Goal: Task Accomplishment & Management: Use online tool/utility

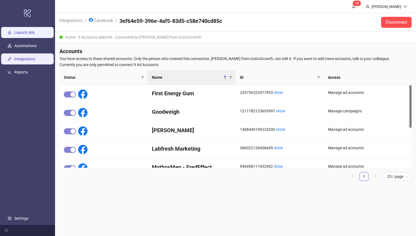
click at [26, 35] on link "Launch Ads" at bounding box center [24, 33] width 20 height 4
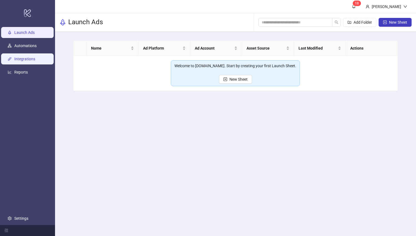
click at [21, 58] on link "Integrations" at bounding box center [24, 59] width 21 height 4
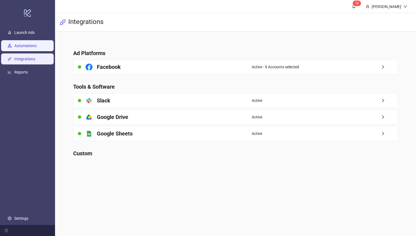
click at [28, 46] on link "Automations" at bounding box center [25, 46] width 22 height 4
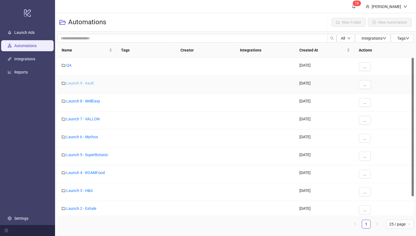
click at [88, 81] on link "Launch 9 - Axolt" at bounding box center [80, 83] width 28 height 4
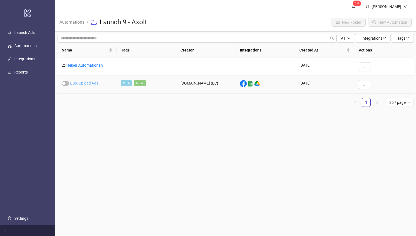
click at [80, 83] on link "Bulk-Upload Ads" at bounding box center [84, 83] width 28 height 4
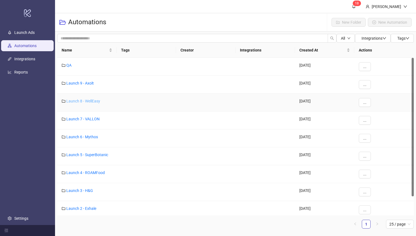
click at [86, 100] on link "Launch 8 - WellEasy" at bounding box center [83, 101] width 34 height 4
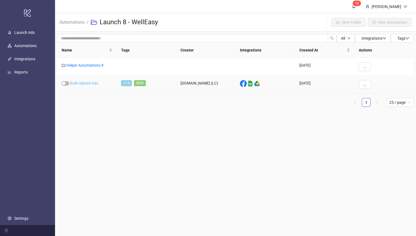
click at [87, 81] on link "Bulk-Upload Ads" at bounding box center [84, 83] width 28 height 4
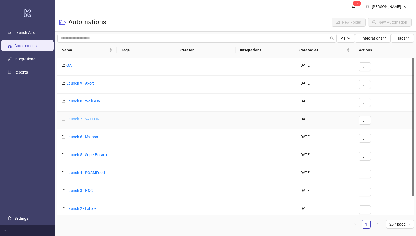
click at [94, 118] on link "Launch 7 - VALLON" at bounding box center [82, 119] width 33 height 4
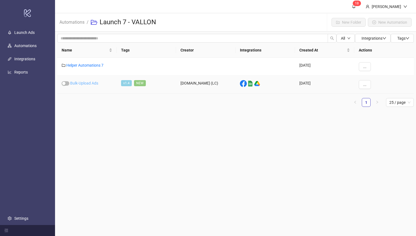
click at [84, 81] on link "Bulk-Upload Ads" at bounding box center [84, 83] width 28 height 4
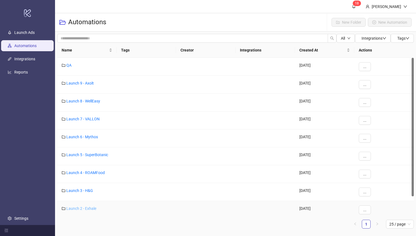
click at [88, 207] on link "Launch 2 - Exhale" at bounding box center [81, 208] width 30 height 4
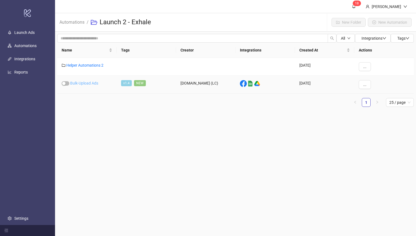
click at [92, 82] on link "Bulk-Upload Ads" at bounding box center [84, 83] width 28 height 4
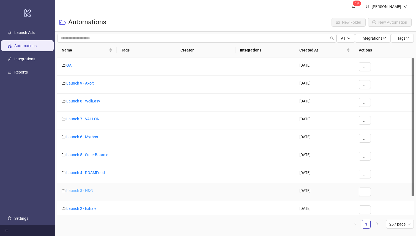
click at [83, 189] on link "Launch 3 - H&G" at bounding box center [79, 190] width 27 height 4
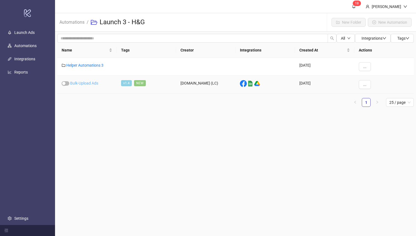
click at [85, 84] on link "Bulk-Upload Ads" at bounding box center [84, 83] width 28 height 4
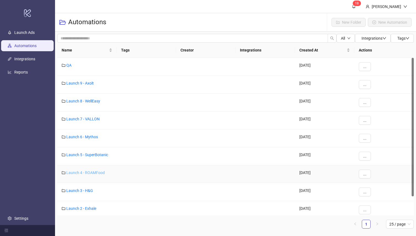
click at [100, 171] on link "Launch 4 - ROAMFood" at bounding box center [85, 172] width 39 height 4
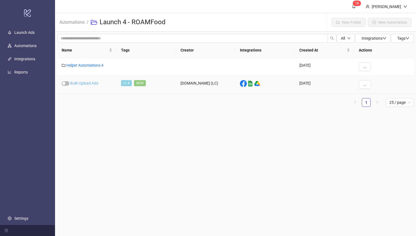
click at [94, 83] on link "Bulk-Upload Ads" at bounding box center [84, 83] width 28 height 4
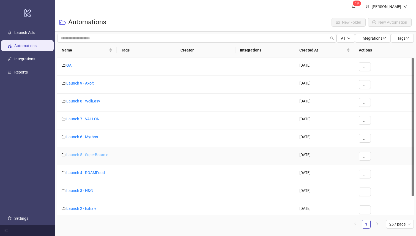
click at [85, 156] on link "Launch 5 - SuperBotanic" at bounding box center [87, 154] width 42 height 4
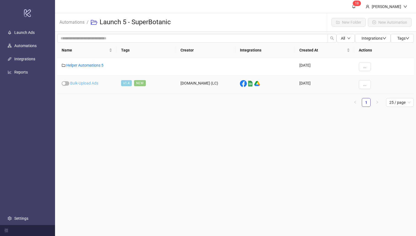
click at [86, 81] on link "Bulk-Upload Ads" at bounding box center [84, 83] width 28 height 4
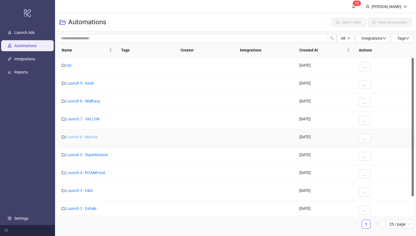
click at [90, 136] on link "Launch 6 - Mythos" at bounding box center [82, 137] width 32 height 4
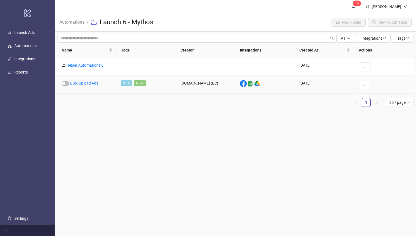
click at [95, 80] on div "Bulk-Upload Ads" at bounding box center [86, 85] width 59 height 18
click at [95, 83] on link "Bulk-Upload Ads" at bounding box center [84, 83] width 28 height 4
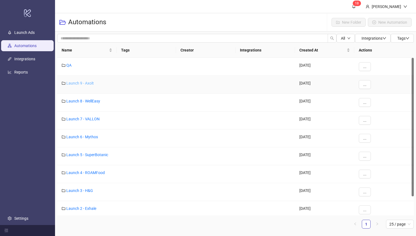
click at [77, 82] on link "Launch 9 - Axolt" at bounding box center [80, 83] width 28 height 4
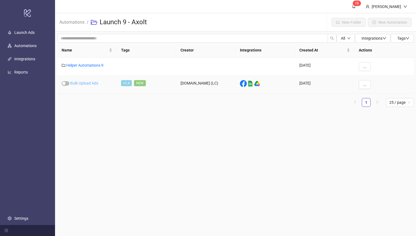
click at [83, 83] on link "Bulk-Upload Ads" at bounding box center [84, 83] width 28 height 4
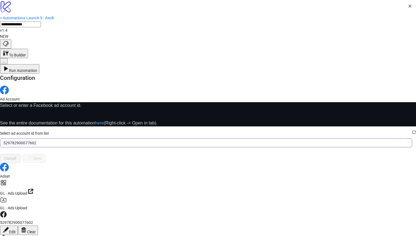
click at [148, 139] on span "529782900077602" at bounding box center [205, 143] width 405 height 8
click at [149, 139] on span "Axolt Ad Account New" at bounding box center [205, 143] width 405 height 8
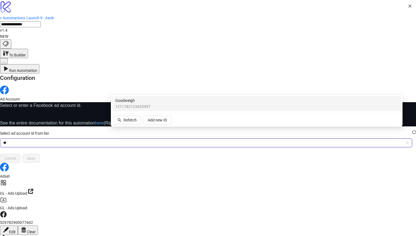
type input "*"
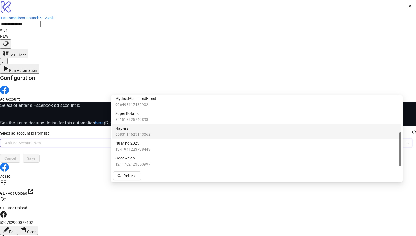
scroll to position [78, 0]
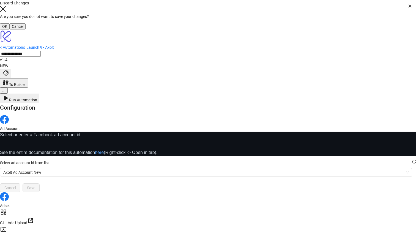
click at [10, 29] on button "OK" at bounding box center [5, 26] width 10 height 6
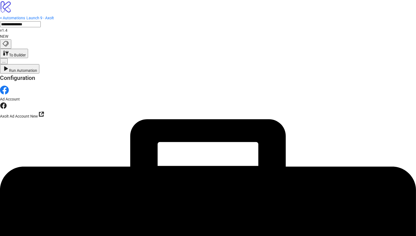
click at [25, 15] on div "**********" at bounding box center [208, 32] width 416 height 34
click at [25, 16] on link "< Automations" at bounding box center [12, 18] width 25 height 4
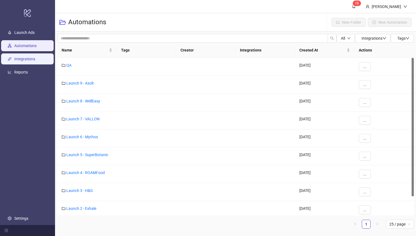
click at [33, 61] on link "Integrations" at bounding box center [24, 59] width 21 height 4
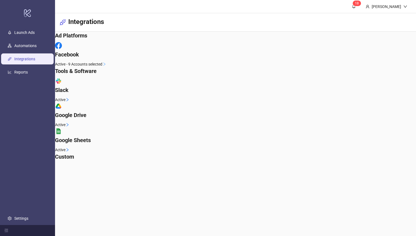
click at [128, 58] on div "Facebook" at bounding box center [235, 50] width 361 height 16
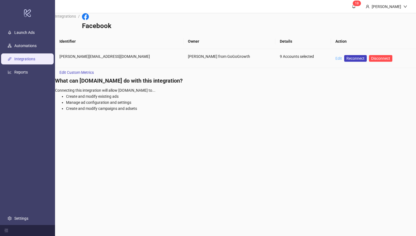
click at [335, 56] on link "Edit" at bounding box center [338, 58] width 7 height 4
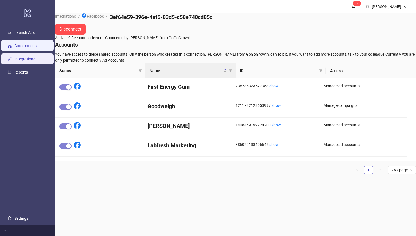
click at [36, 46] on link "Automations" at bounding box center [25, 46] width 22 height 4
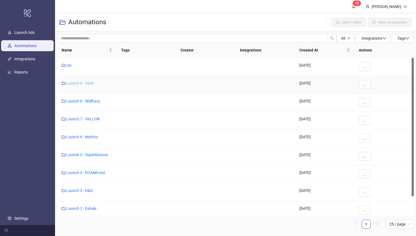
click at [84, 82] on link "Launch 9 - Axolt" at bounding box center [80, 83] width 28 height 4
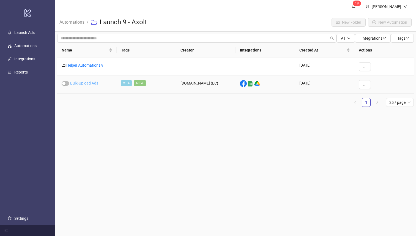
click at [94, 83] on link "Bulk-Upload Ads" at bounding box center [84, 83] width 28 height 4
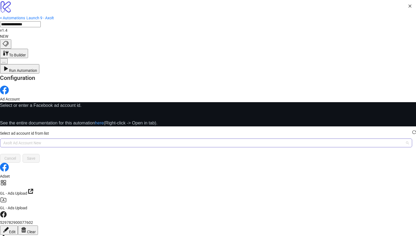
click at [138, 139] on span "Axolt Ad Account New" at bounding box center [205, 143] width 405 height 8
click at [167, 139] on span "Axolt Ad Account New" at bounding box center [205, 143] width 405 height 8
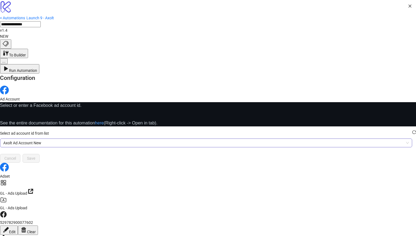
click at [134, 139] on span "Axolt Ad Account New" at bounding box center [205, 143] width 405 height 8
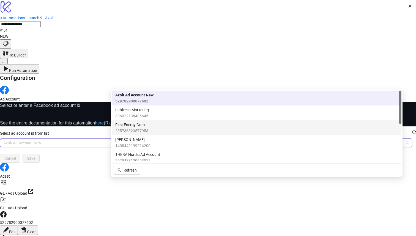
click at [141, 128] on span "235736323577953" at bounding box center [131, 131] width 33 height 6
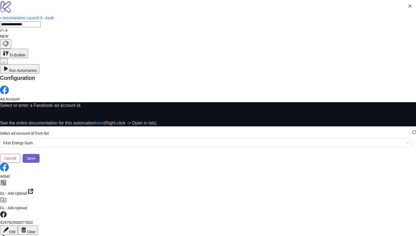
click at [40, 154] on button "Save" at bounding box center [31, 158] width 17 height 9
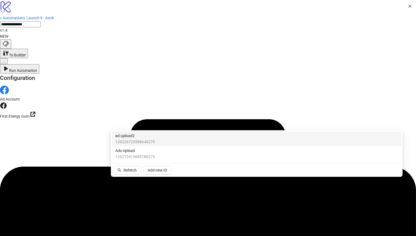
type input "******"
click at [133, 143] on span "120226725588640279" at bounding box center [135, 142] width 40 height 6
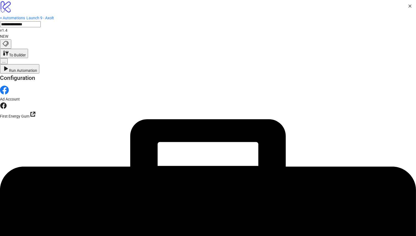
click at [408, 8] on icon "close" at bounding box center [410, 6] width 4 height 4
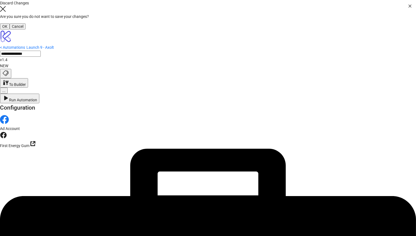
click at [10, 29] on button "OK" at bounding box center [5, 26] width 10 height 6
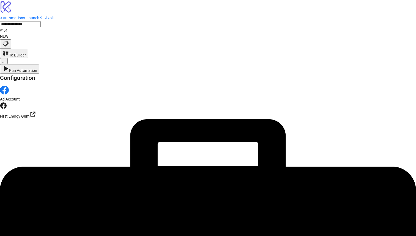
scroll to position [34, 0]
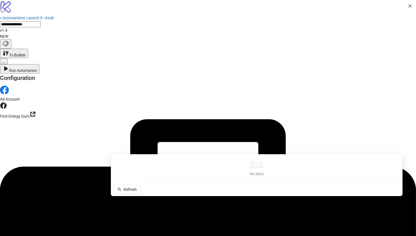
scroll to position [74, 0]
type input "********"
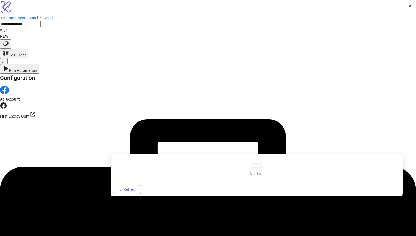
click at [121, 189] on button "Refresh" at bounding box center [127, 189] width 28 height 9
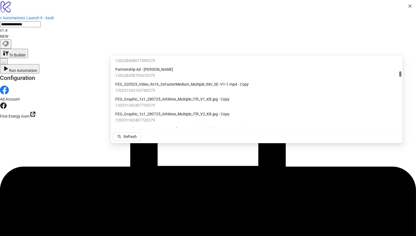
scroll to position [424, 0]
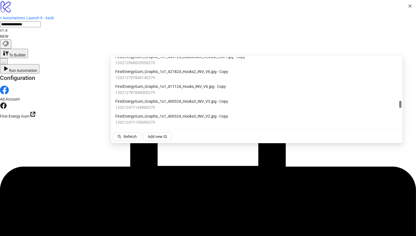
type input "***"
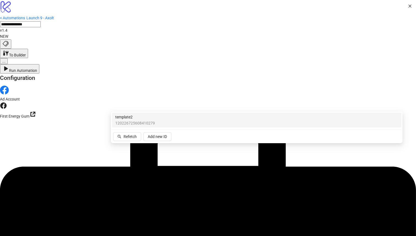
click at [144, 119] on span "template2" at bounding box center [135, 117] width 40 height 6
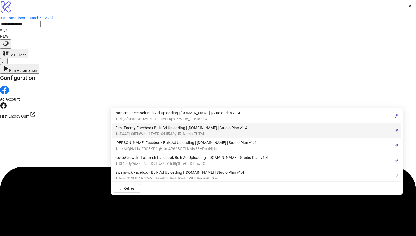
scroll to position [70, 0]
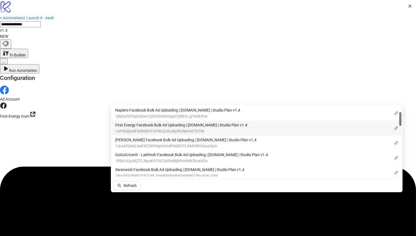
click at [123, 125] on span "First Energy Facebook Bulk Ad Uploading | [DOMAIN_NAME] | Studio Plan v1.4" at bounding box center [181, 125] width 132 height 6
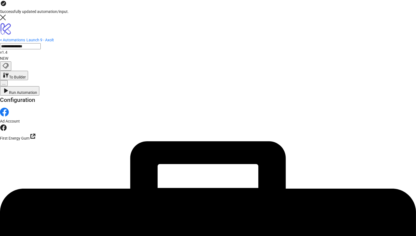
scroll to position [59, 0]
click at [37, 90] on span "Run Automation" at bounding box center [23, 92] width 28 height 4
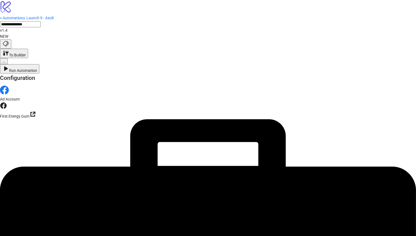
scroll to position [71, 0]
click at [25, 16] on link "< Automations" at bounding box center [12, 18] width 25 height 4
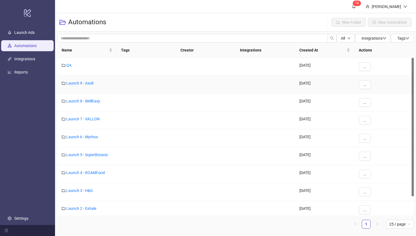
click at [76, 80] on div "Launch 9 - Axolt" at bounding box center [86, 85] width 59 height 18
click at [78, 84] on link "Launch 9 - Axolt" at bounding box center [80, 83] width 28 height 4
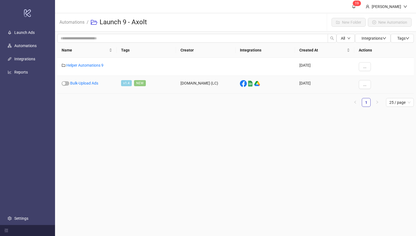
click at [84, 80] on div "Bulk-Upload Ads" at bounding box center [86, 85] width 59 height 18
click at [83, 82] on link "Bulk-Upload Ads" at bounding box center [84, 83] width 28 height 4
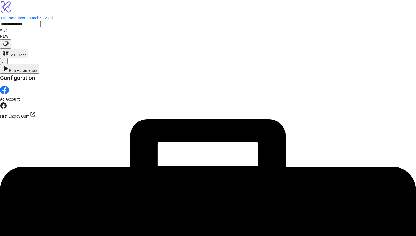
scroll to position [113, 0]
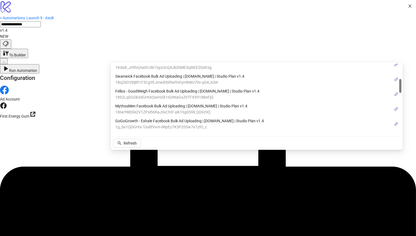
scroll to position [0, 0]
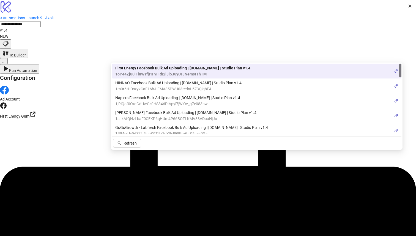
click at [149, 73] on span "1oP44Zju0iFluWsfjI1FvFRh2lJi5J8yUFJNemstThTM" at bounding box center [182, 74] width 135 height 6
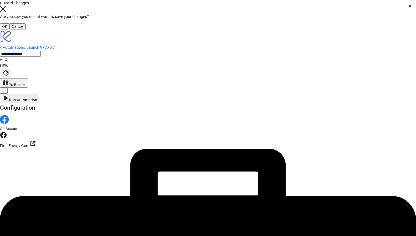
click at [7, 29] on div "OK" at bounding box center [4, 26] width 5 height 4
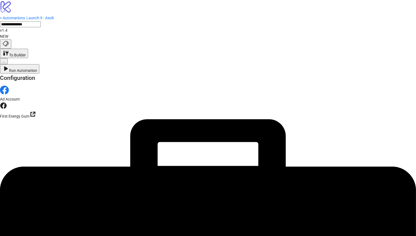
click at [39, 64] on button "Run Automation" at bounding box center [19, 68] width 39 height 9
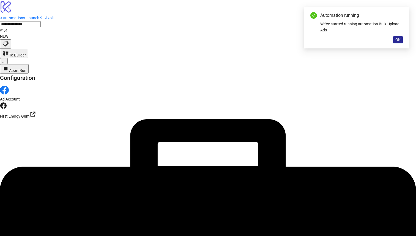
click at [395, 41] on span "OK" at bounding box center [397, 39] width 5 height 4
click at [8, 58] on button "..." at bounding box center [4, 61] width 8 height 6
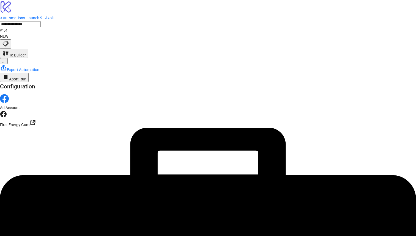
click at [8, 58] on button "..." at bounding box center [4, 61] width 8 height 6
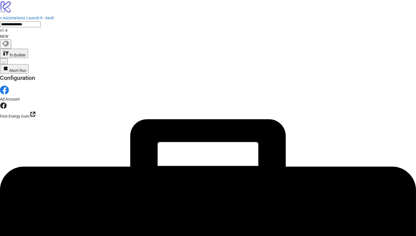
scroll to position [2667, 0]
drag, startPoint x: 176, startPoint y: 220, endPoint x: 141, endPoint y: 118, distance: 107.7
drag, startPoint x: 177, startPoint y: 220, endPoint x: 99, endPoint y: 44, distance: 192.6
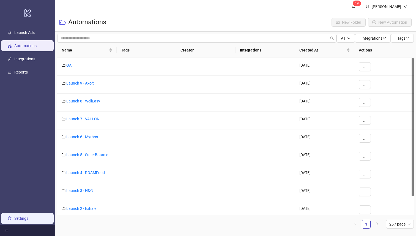
click at [21, 218] on link "Settings" at bounding box center [21, 218] width 14 height 4
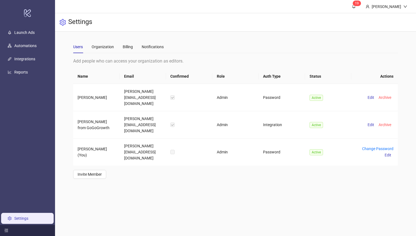
click at [5, 230] on icon "menu-fold" at bounding box center [7, 230] width 4 height 3
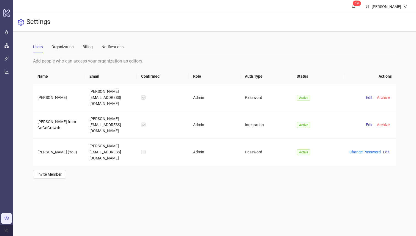
click at [5, 230] on icon "menu-unfold" at bounding box center [6, 230] width 4 height 4
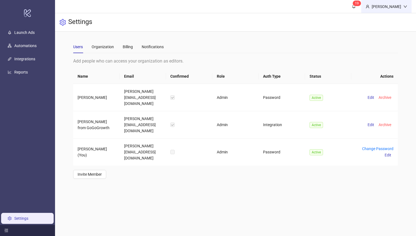
click at [404, 6] on icon "down" at bounding box center [405, 7] width 3 height 2
click at [356, 8] on icon "bell" at bounding box center [354, 6] width 4 height 4
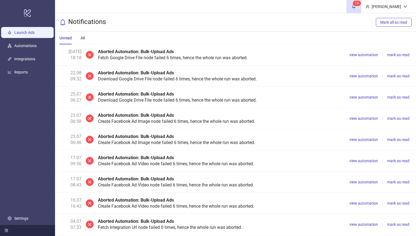
click at [25, 35] on link "Launch Ads" at bounding box center [24, 33] width 20 height 4
